Goal: Ask a question

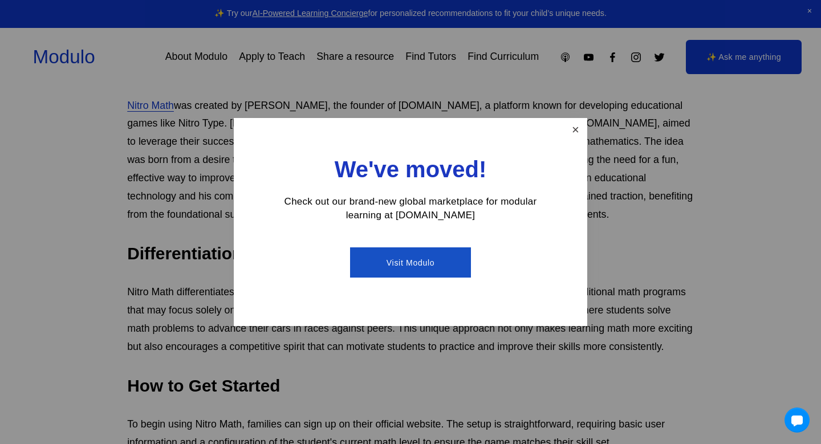
click at [581, 126] on link "Close" at bounding box center [576, 130] width 20 height 20
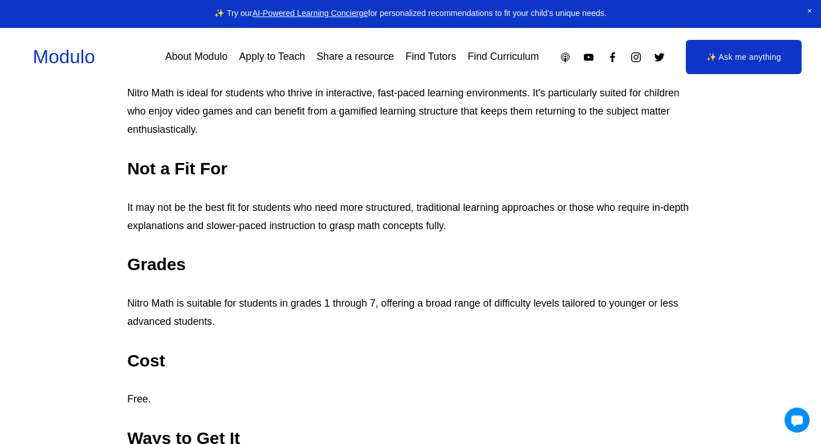
scroll to position [1539, 0]
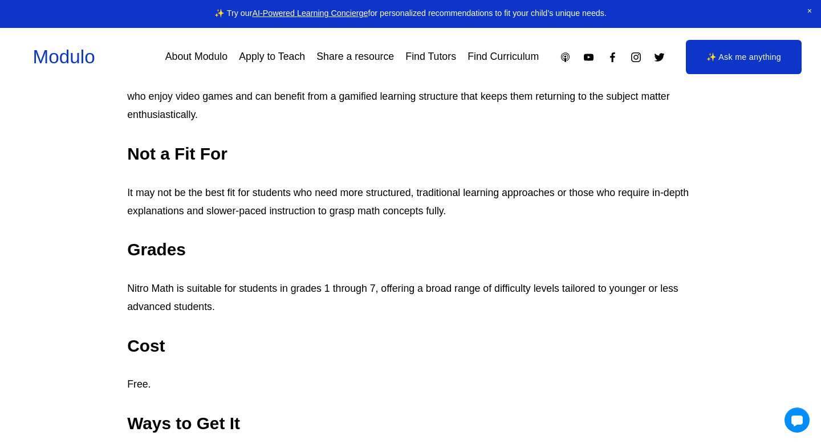
click at [734, 58] on link "✨ Ask me anything" at bounding box center [744, 57] width 116 height 34
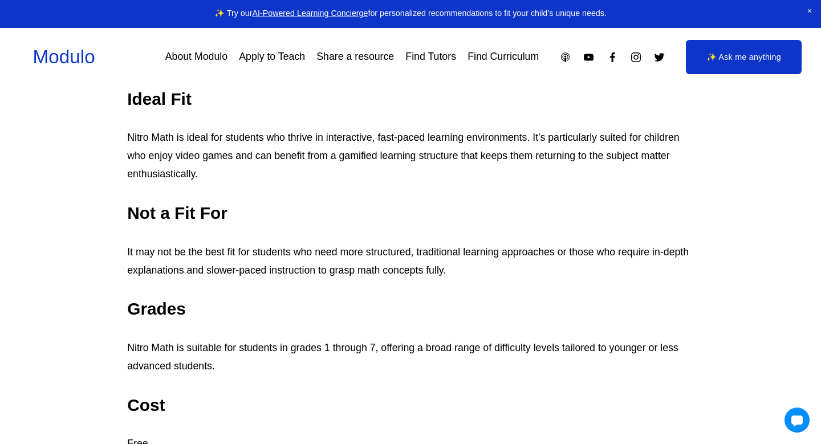
scroll to position [1431, 0]
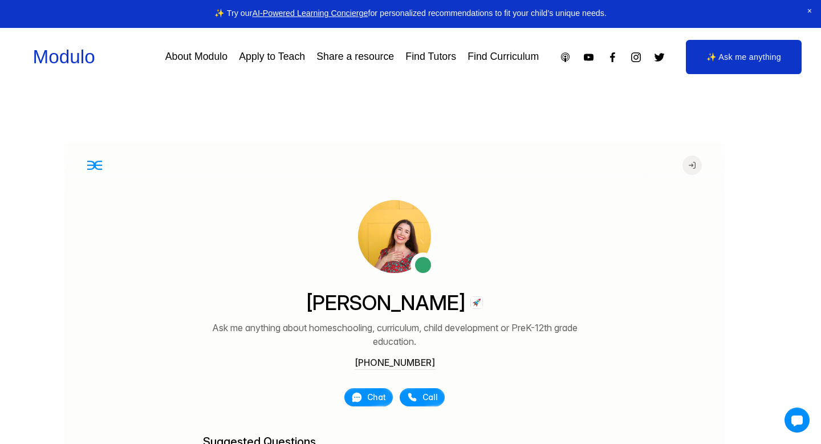
click at [735, 60] on link "✨ Ask me anything" at bounding box center [744, 57] width 116 height 34
click at [725, 64] on link "✨ Ask me anything" at bounding box center [744, 57] width 116 height 34
